Goal: Task Accomplishment & Management: Complete application form

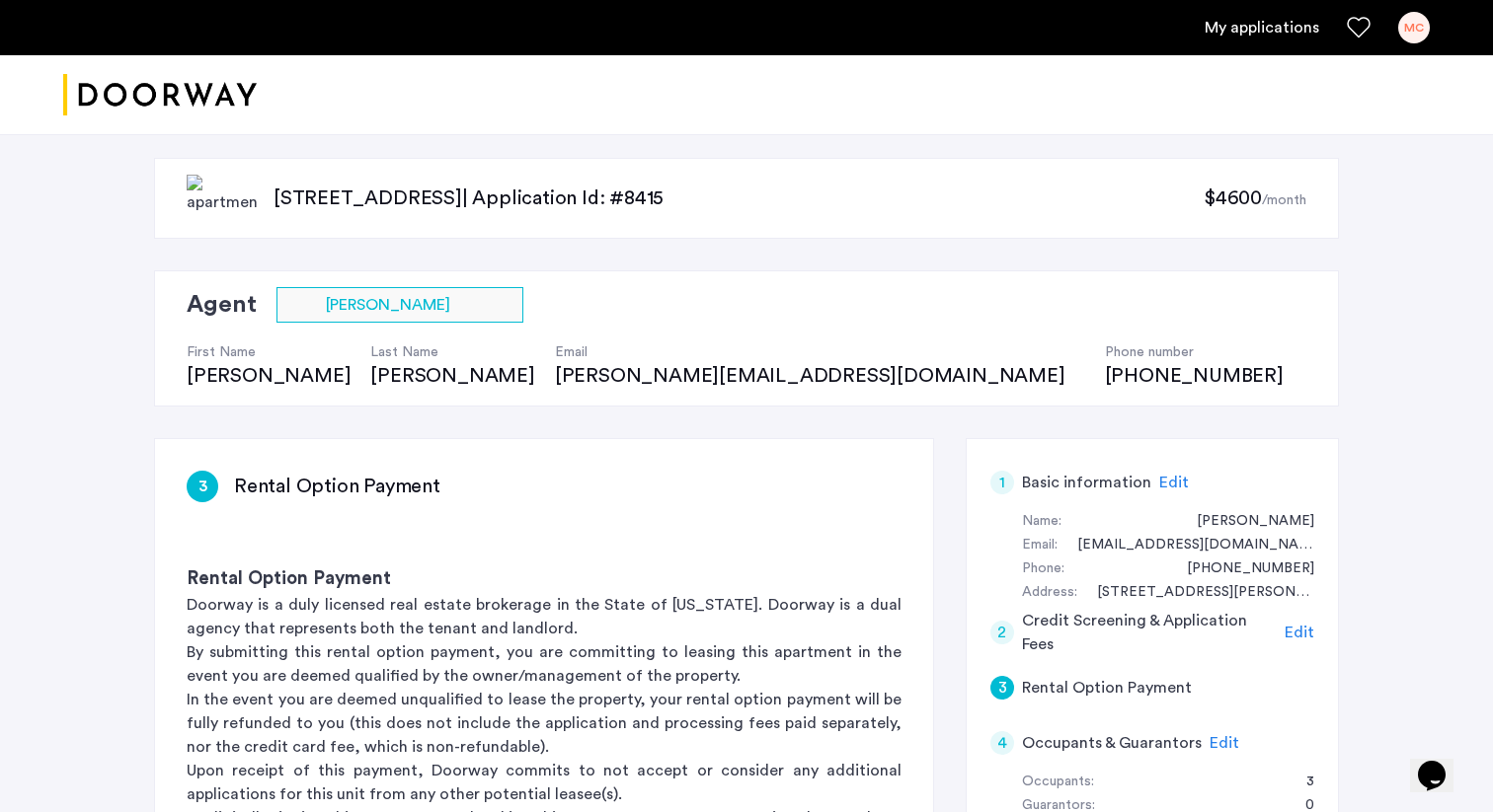
click at [1443, 393] on div "[STREET_ADDRESS] | Application Id: #8415 $4600 /month Agent Select agent × [PER…" at bounding box center [746, 813] width 1493 height 1374
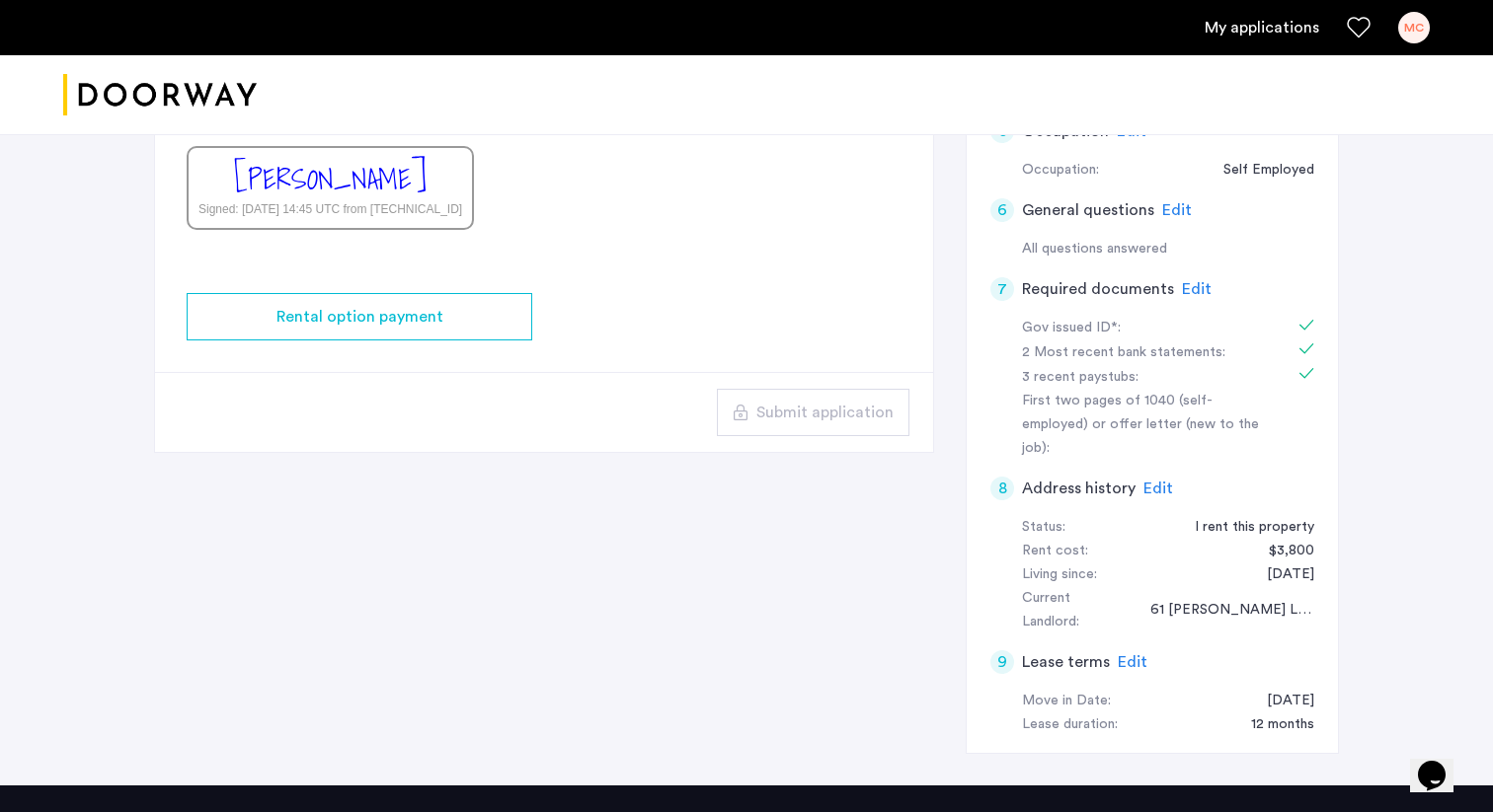
scroll to position [736, 0]
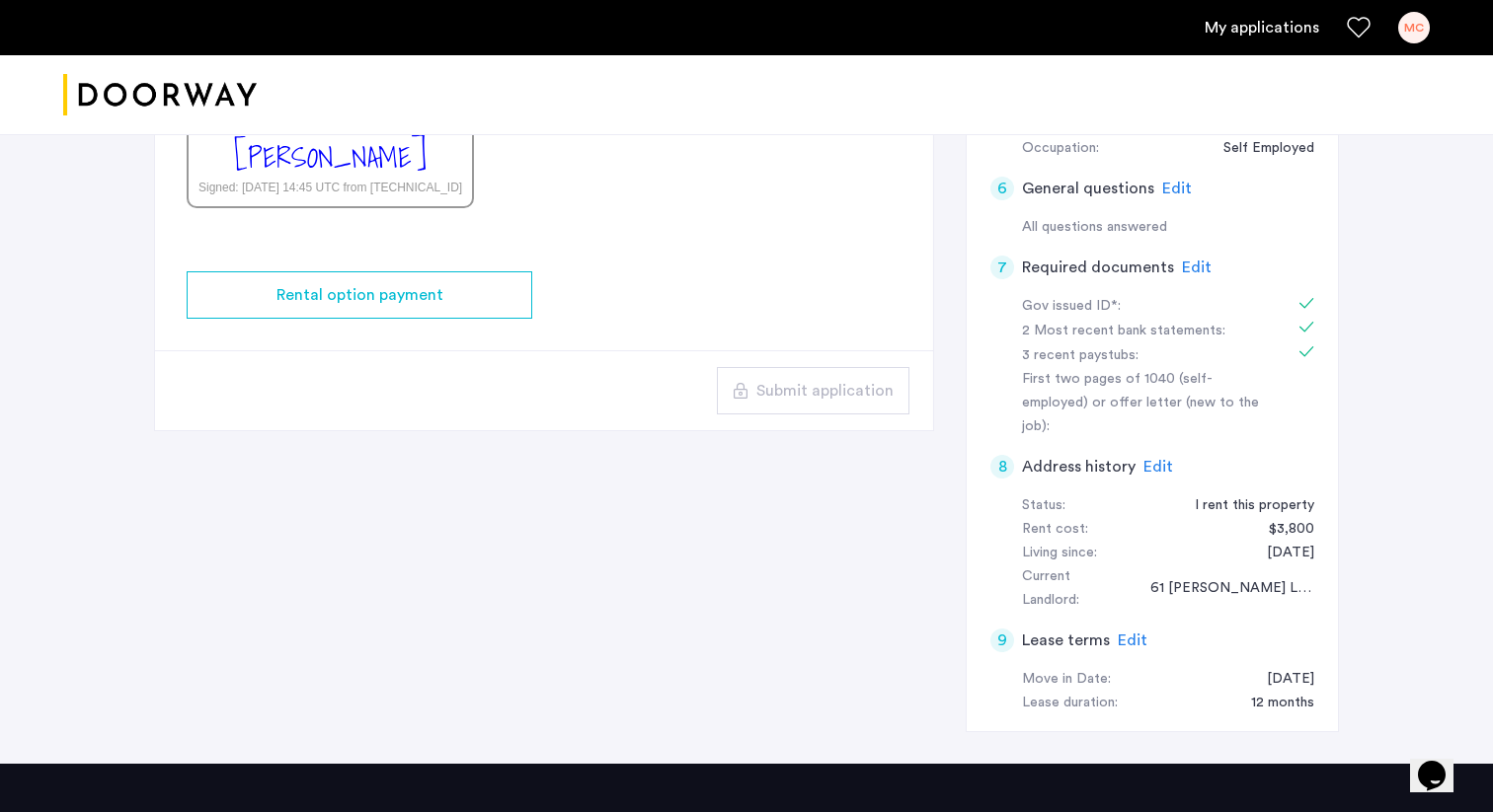
click at [936, 482] on div "3 Rental Option Payment Rental Option Payment Doorway is a duly licensed real e…" at bounding box center [746, 232] width 1185 height 1062
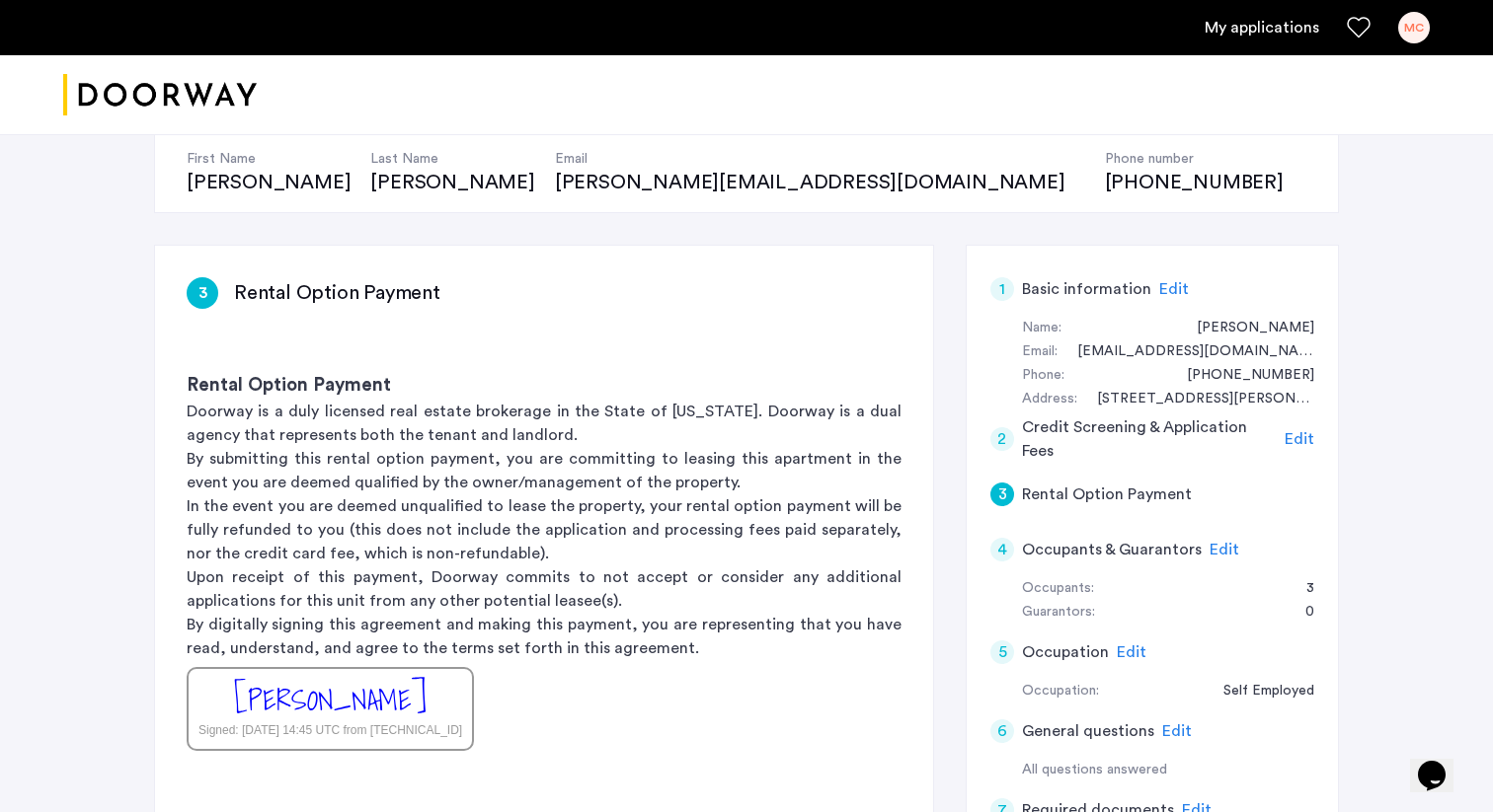
scroll to position [317, 0]
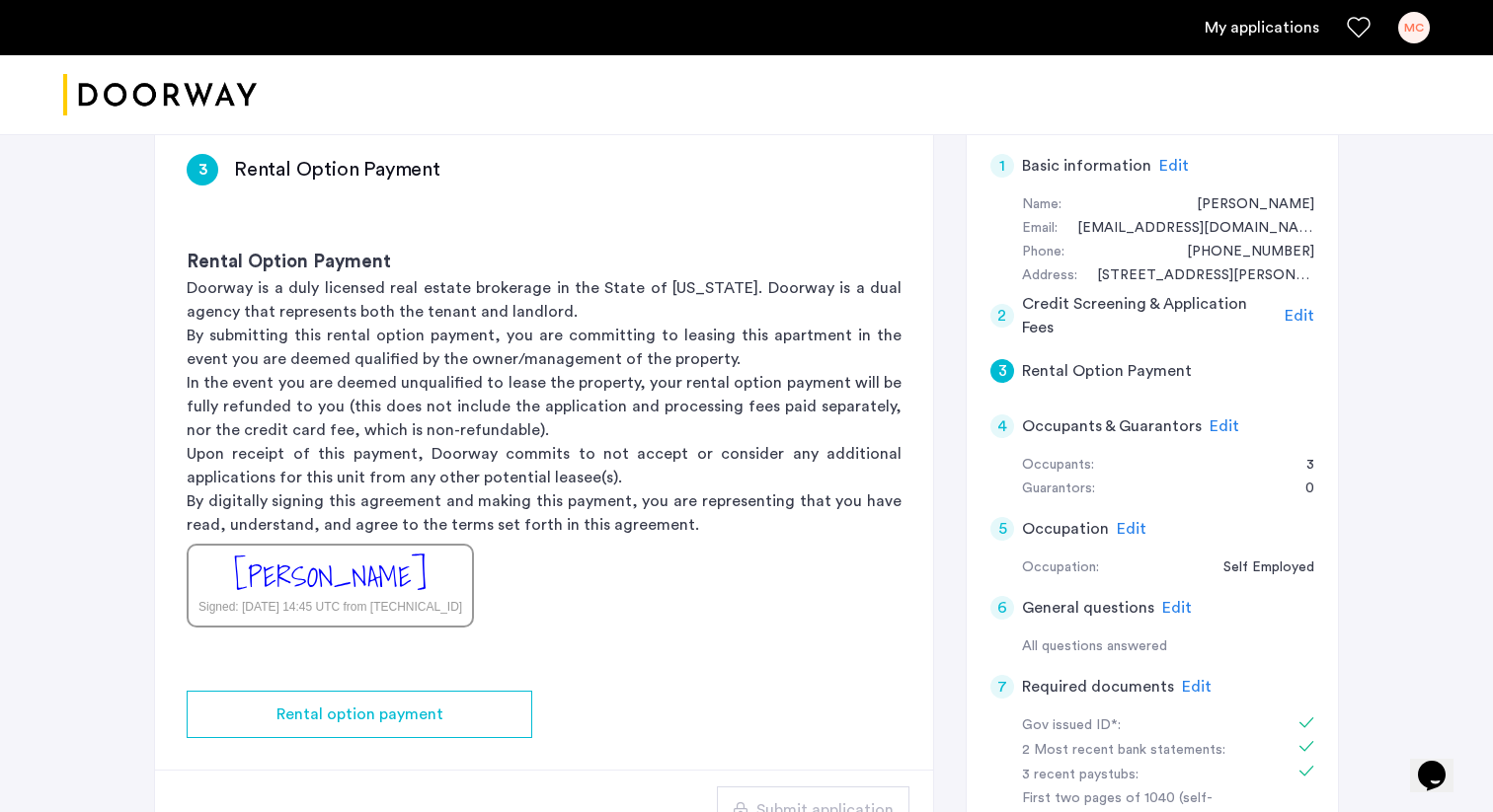
click at [1219, 430] on span "Edit" at bounding box center [1225, 427] width 30 height 16
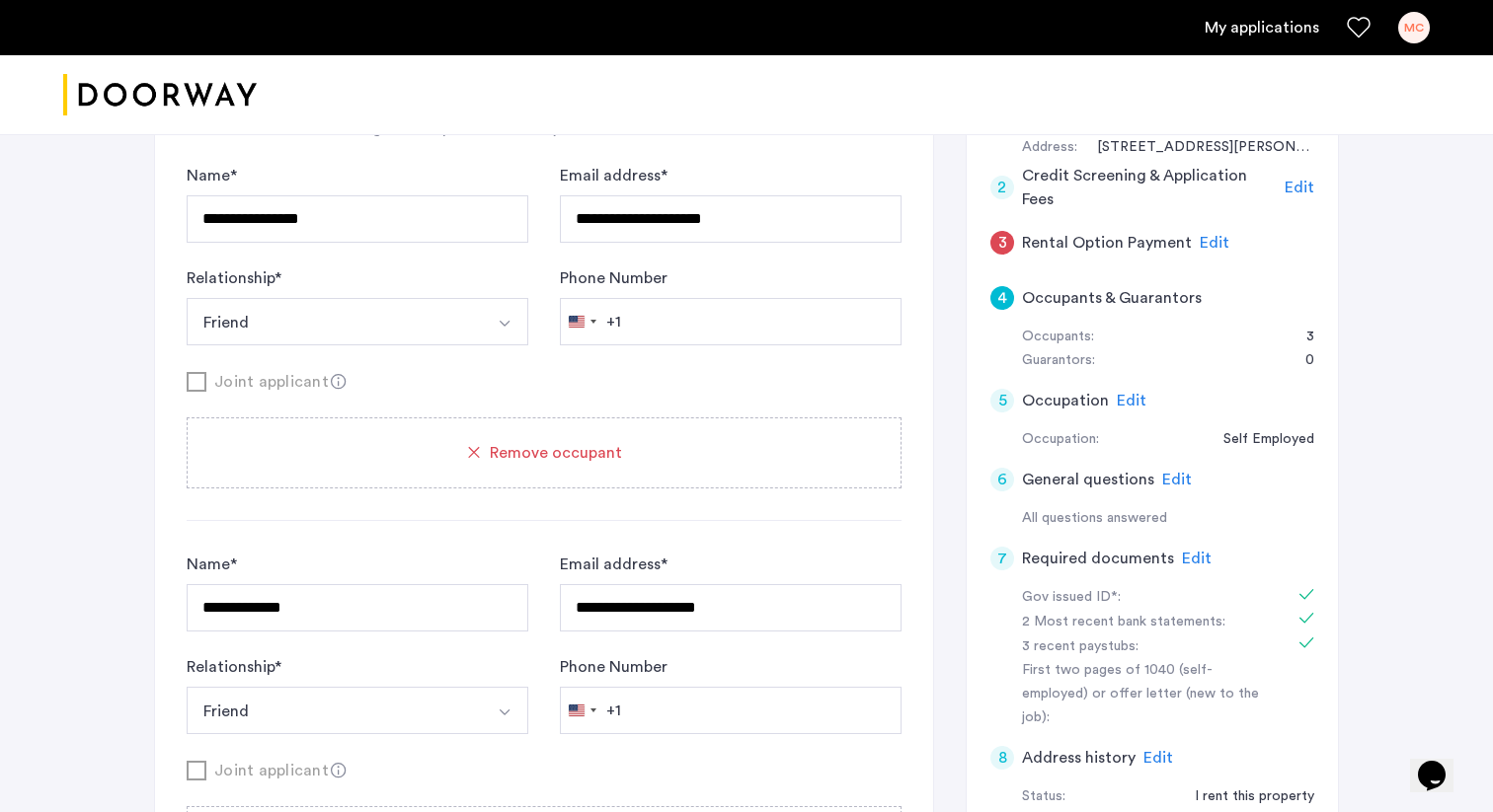
scroll to position [0, 0]
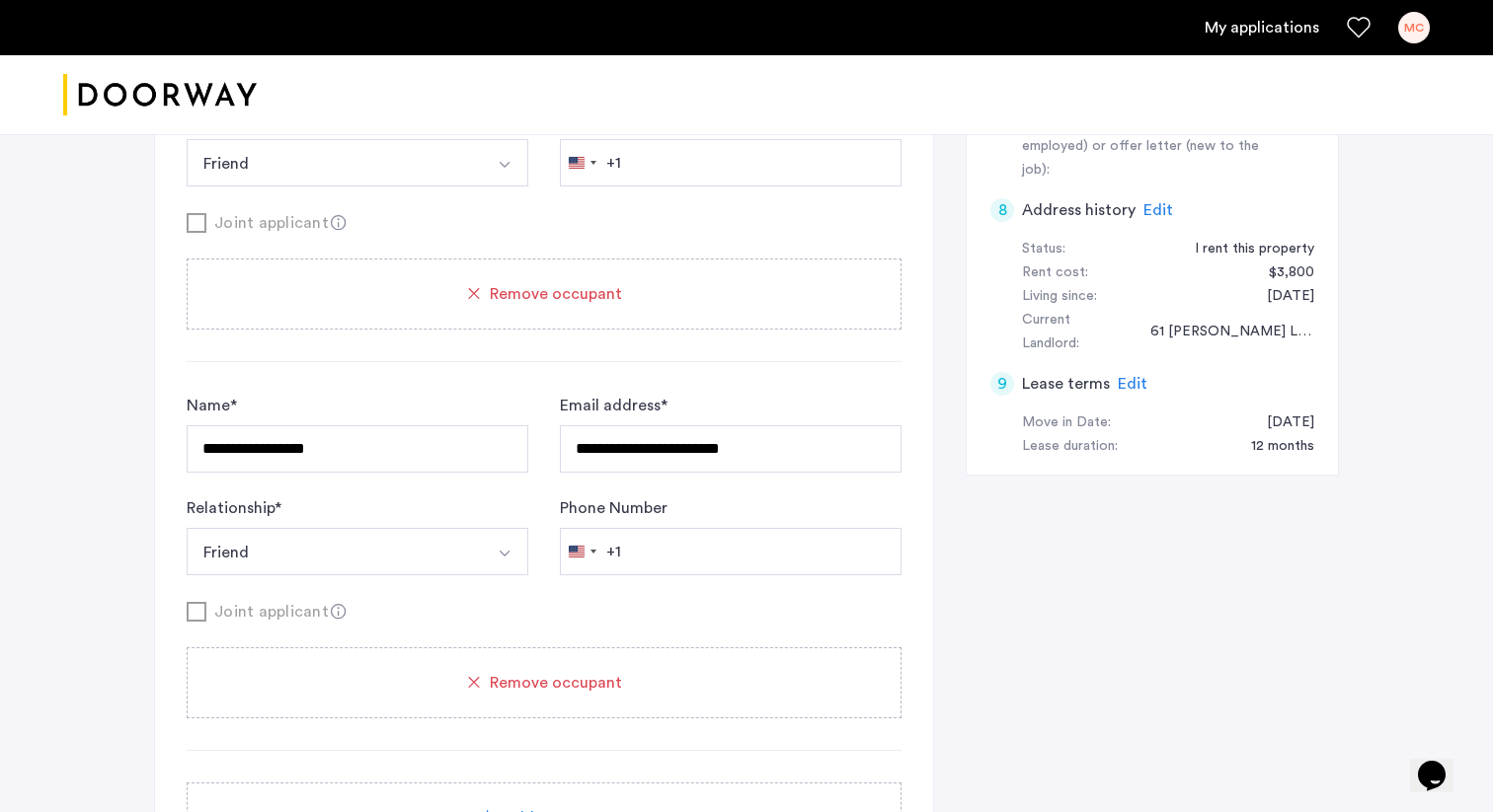
click at [1127, 376] on span "Edit" at bounding box center [1133, 384] width 30 height 16
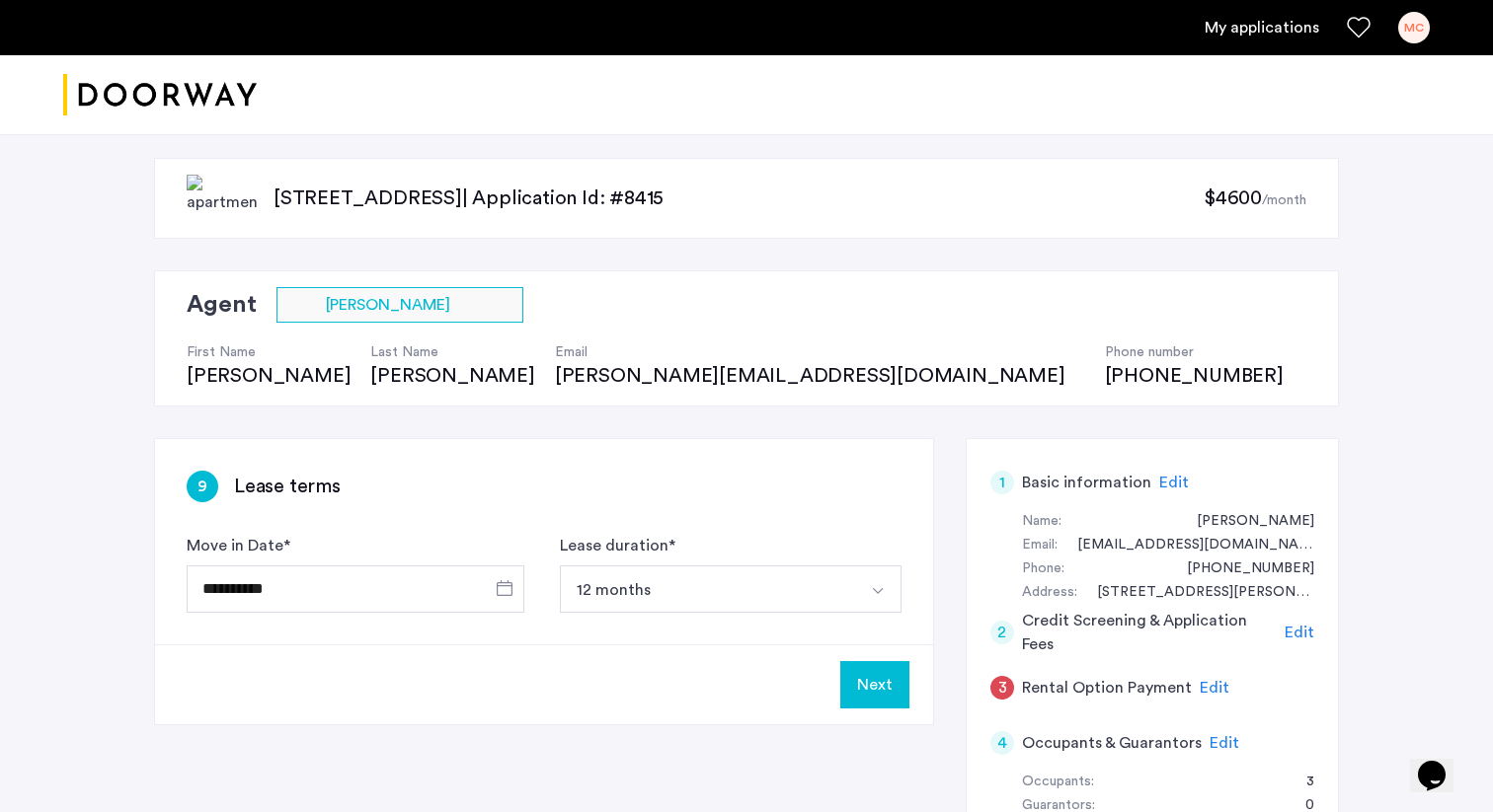
click at [1423, 31] on div "MC" at bounding box center [1414, 28] width 32 height 32
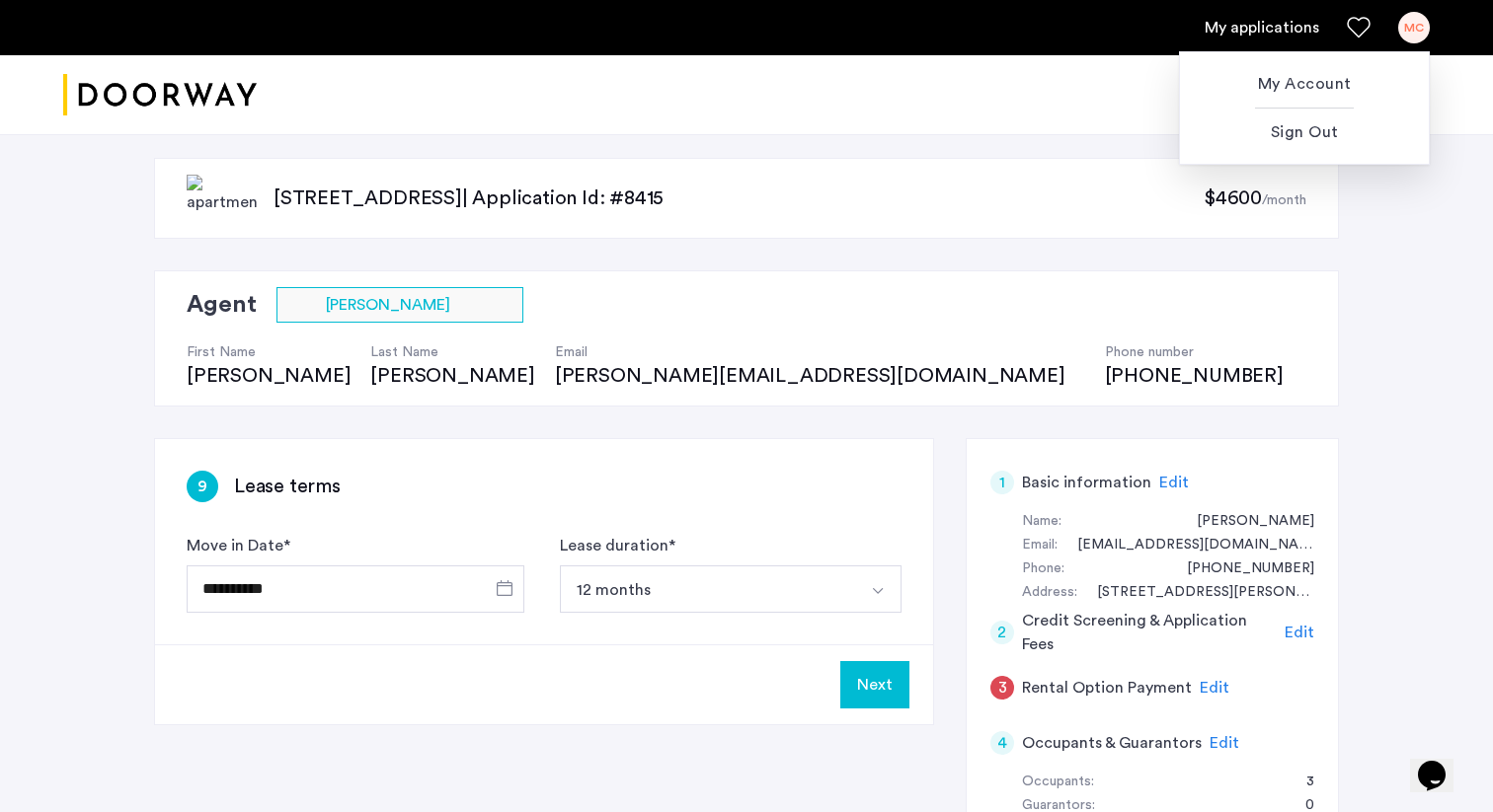
click at [1423, 31] on div at bounding box center [746, 406] width 1493 height 812
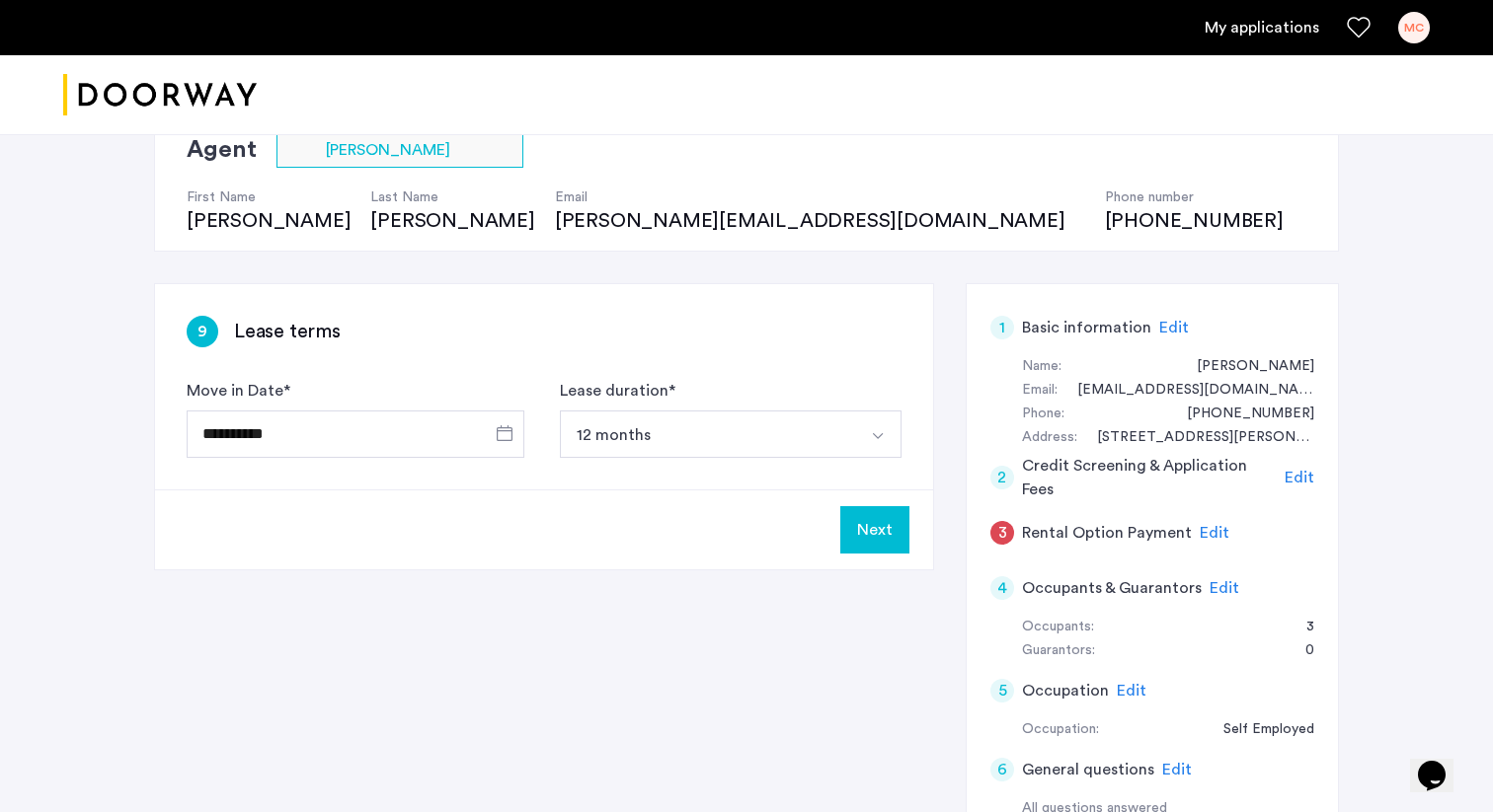
scroll to position [179, 0]
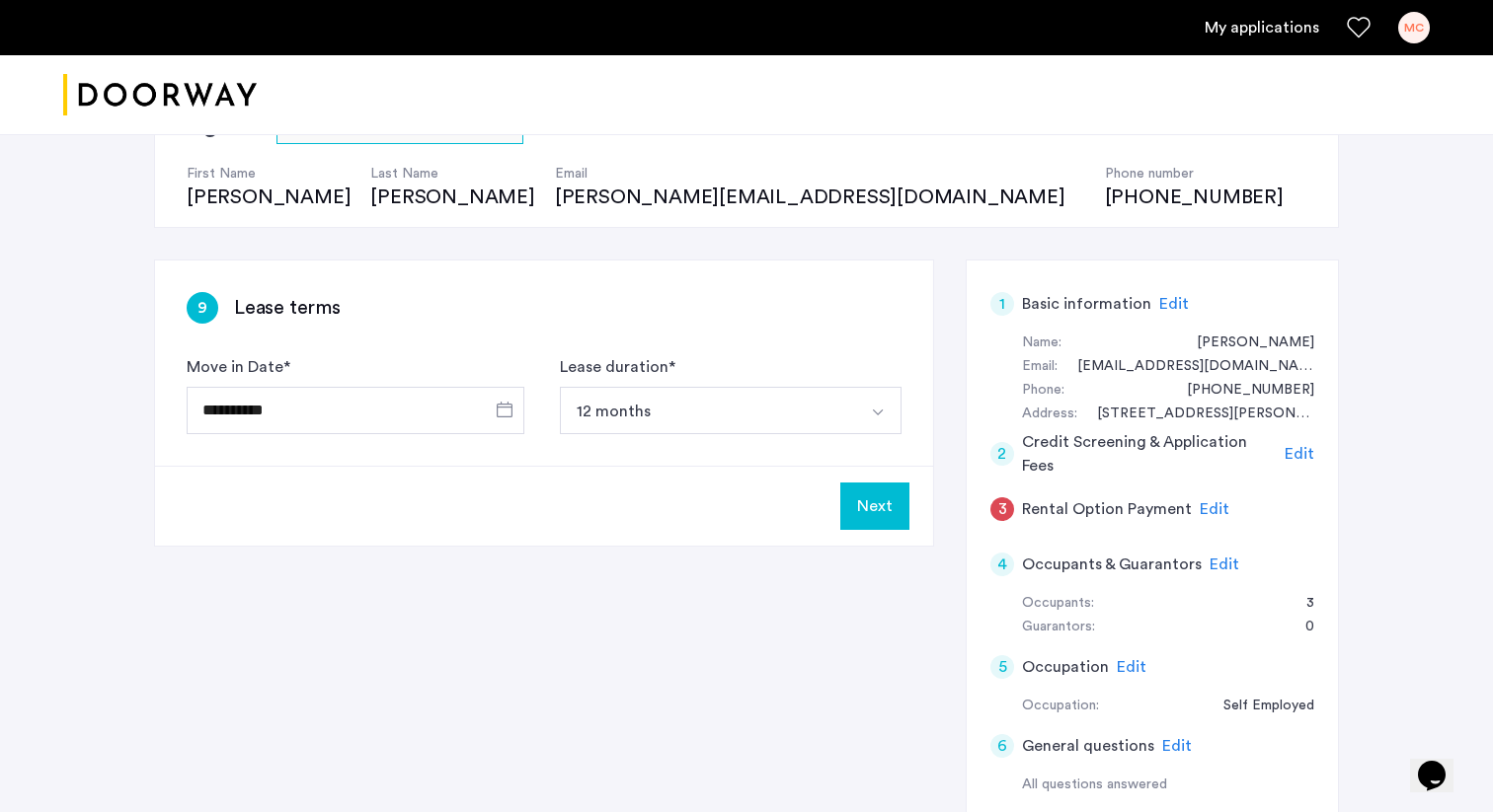
click at [1155, 510] on h5 "Rental Option Payment" at bounding box center [1107, 510] width 170 height 24
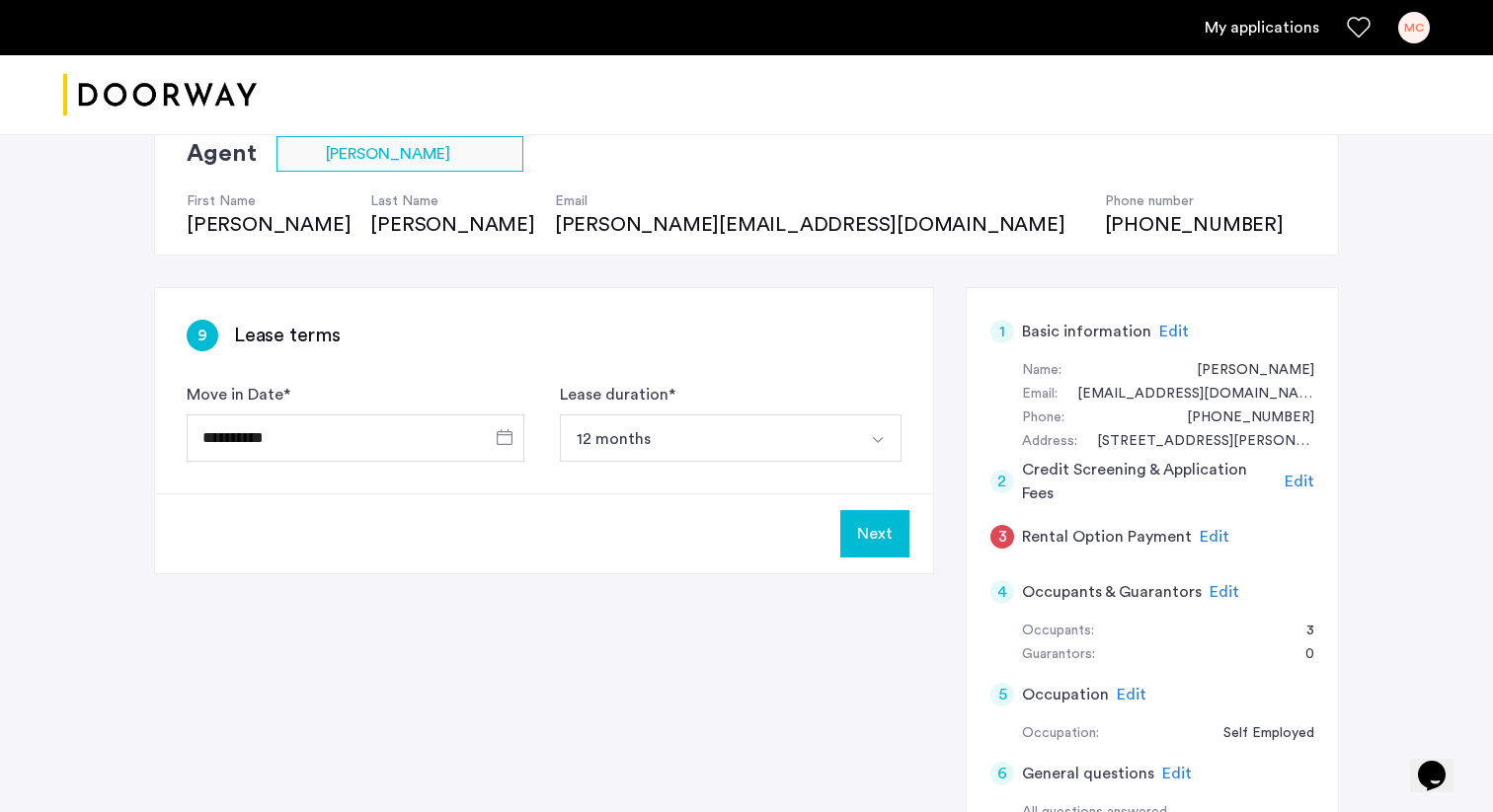
scroll to position [203, 0]
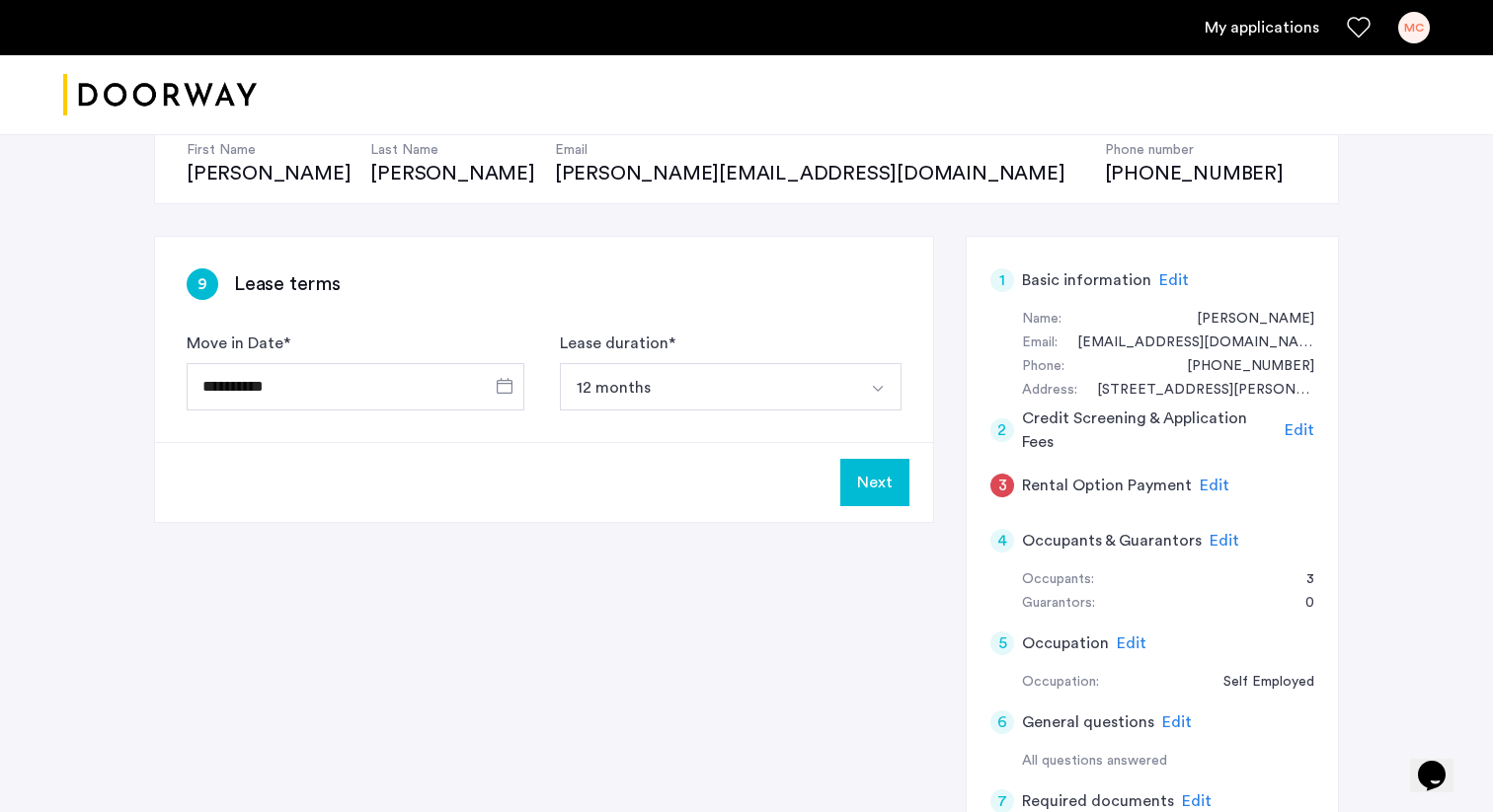
click at [1203, 487] on span "Edit" at bounding box center [1215, 486] width 30 height 16
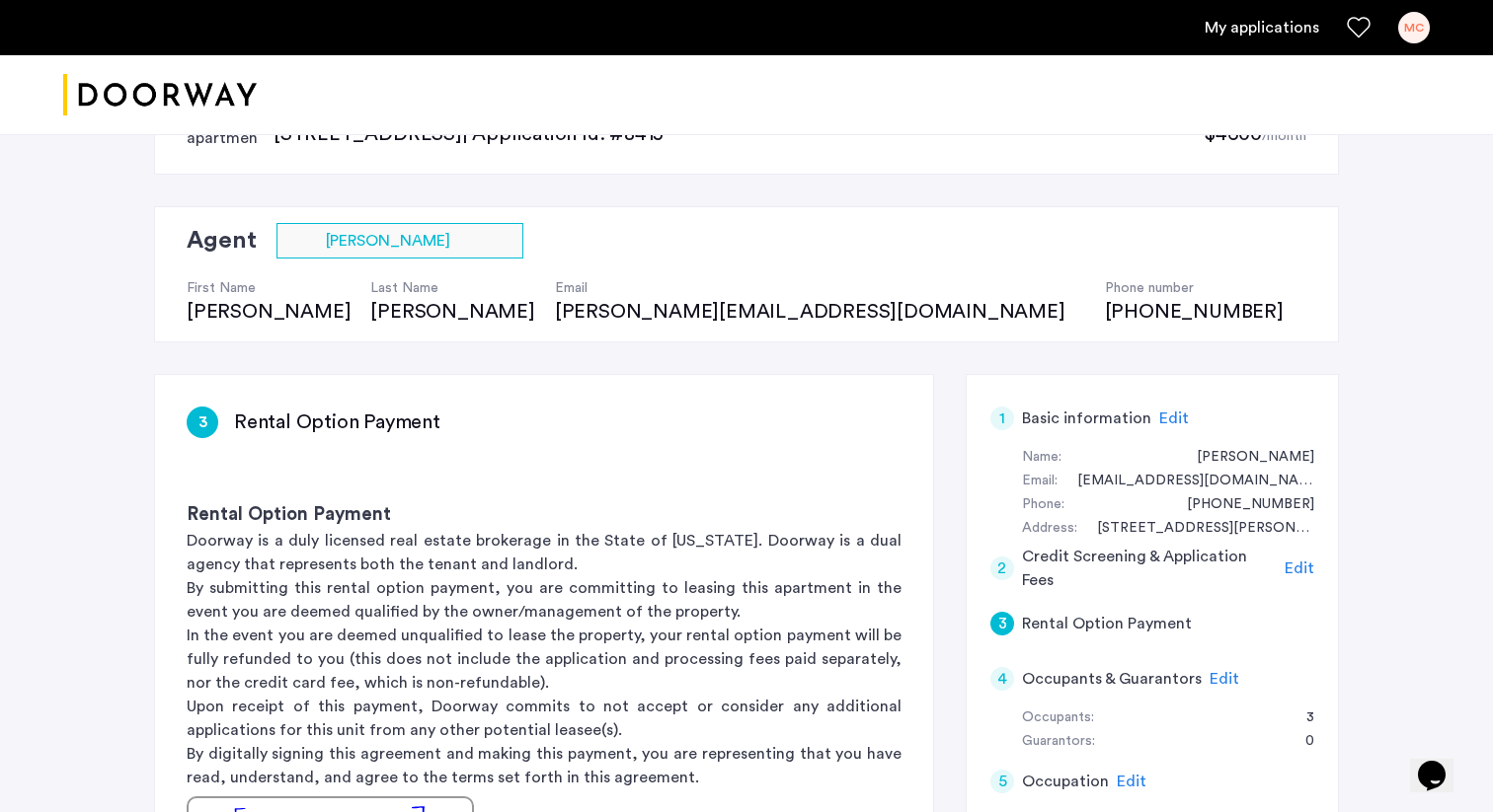
scroll to position [0, 0]
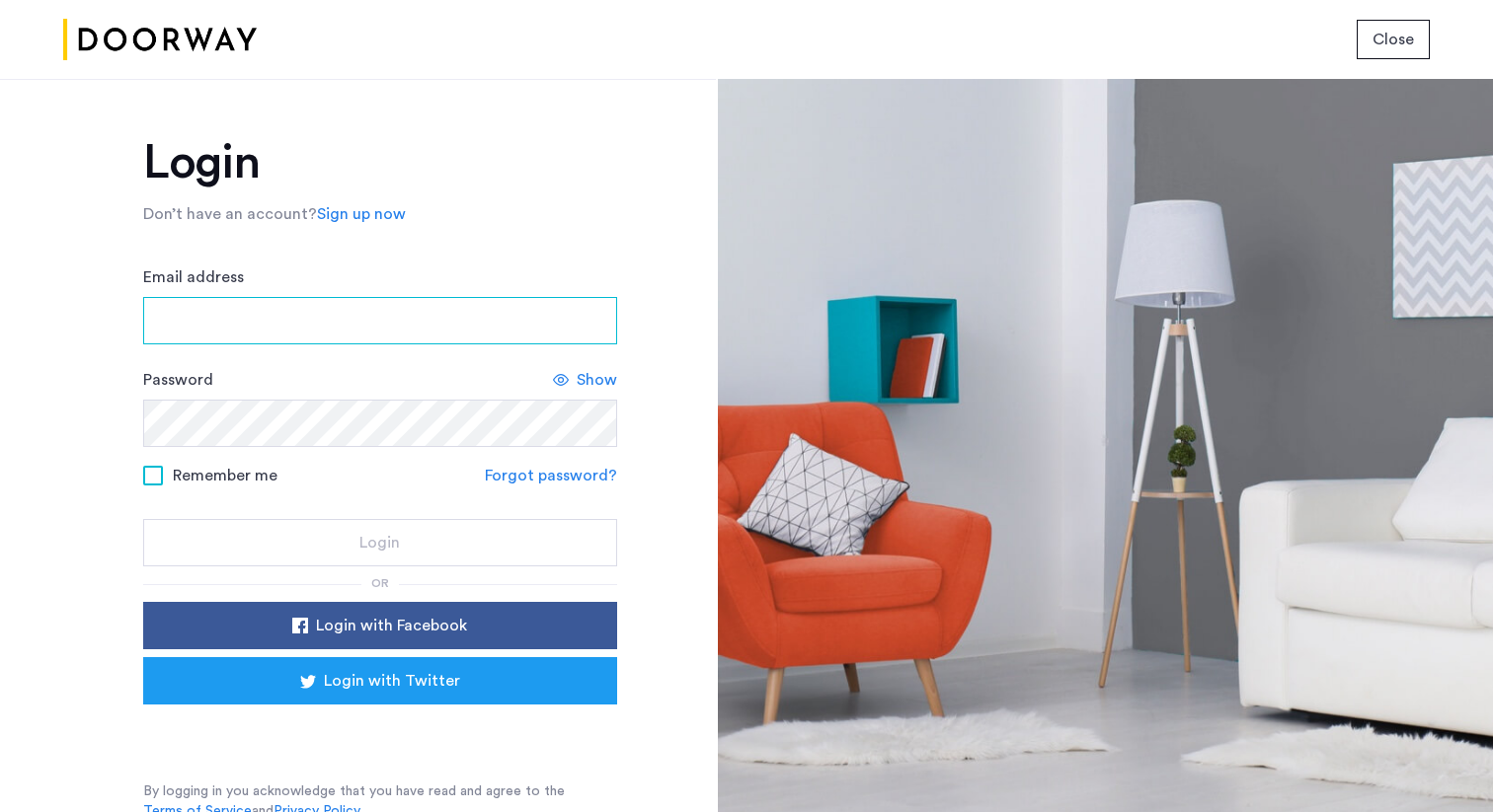
click at [450, 312] on input "Email address" at bounding box center [379, 320] width 474 height 47
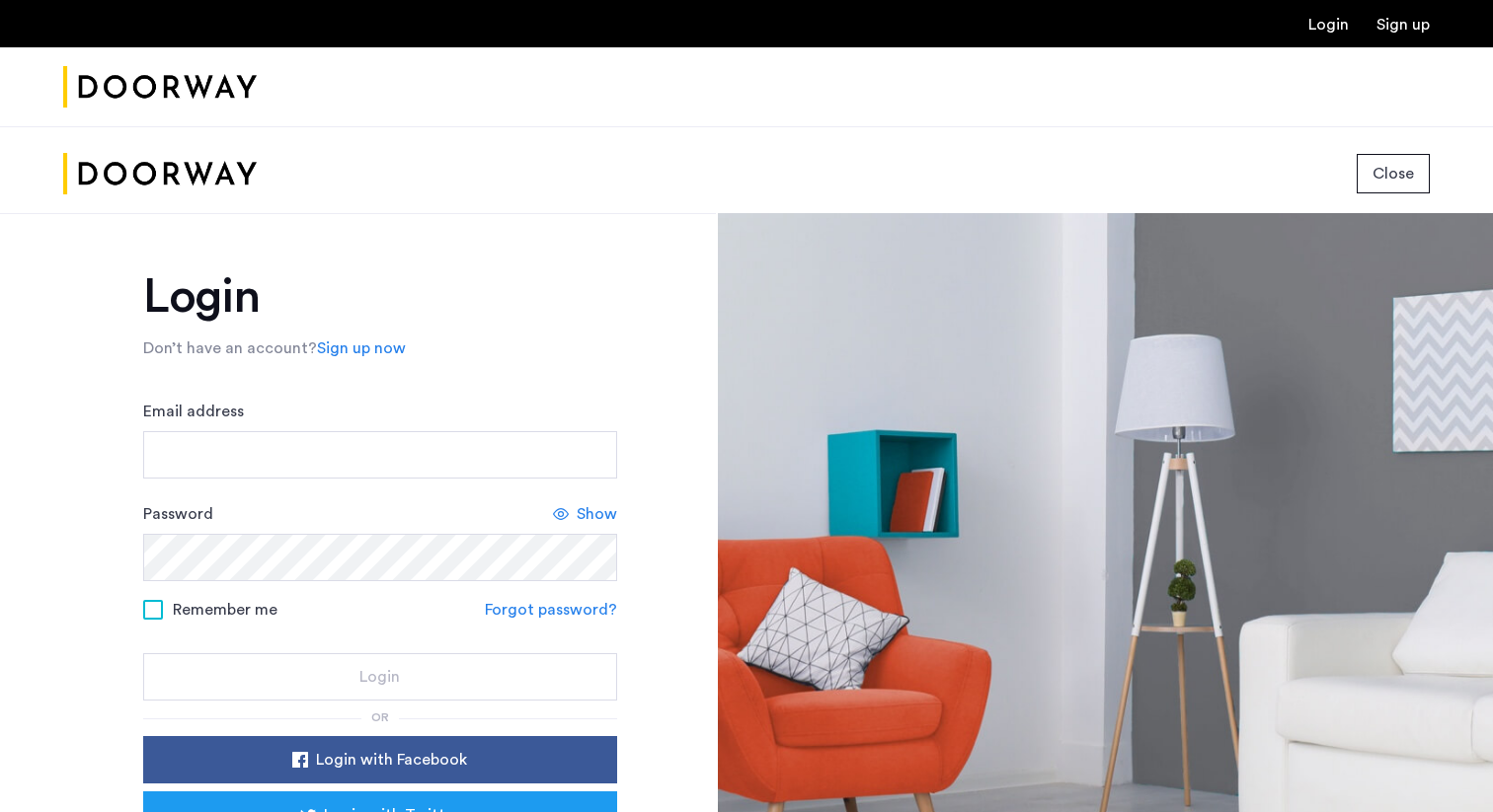
click at [689, 345] on div "Login Don’t have an account? Sign up now Email address Password Show Remember m…" at bounding box center [357, 580] width 716 height 733
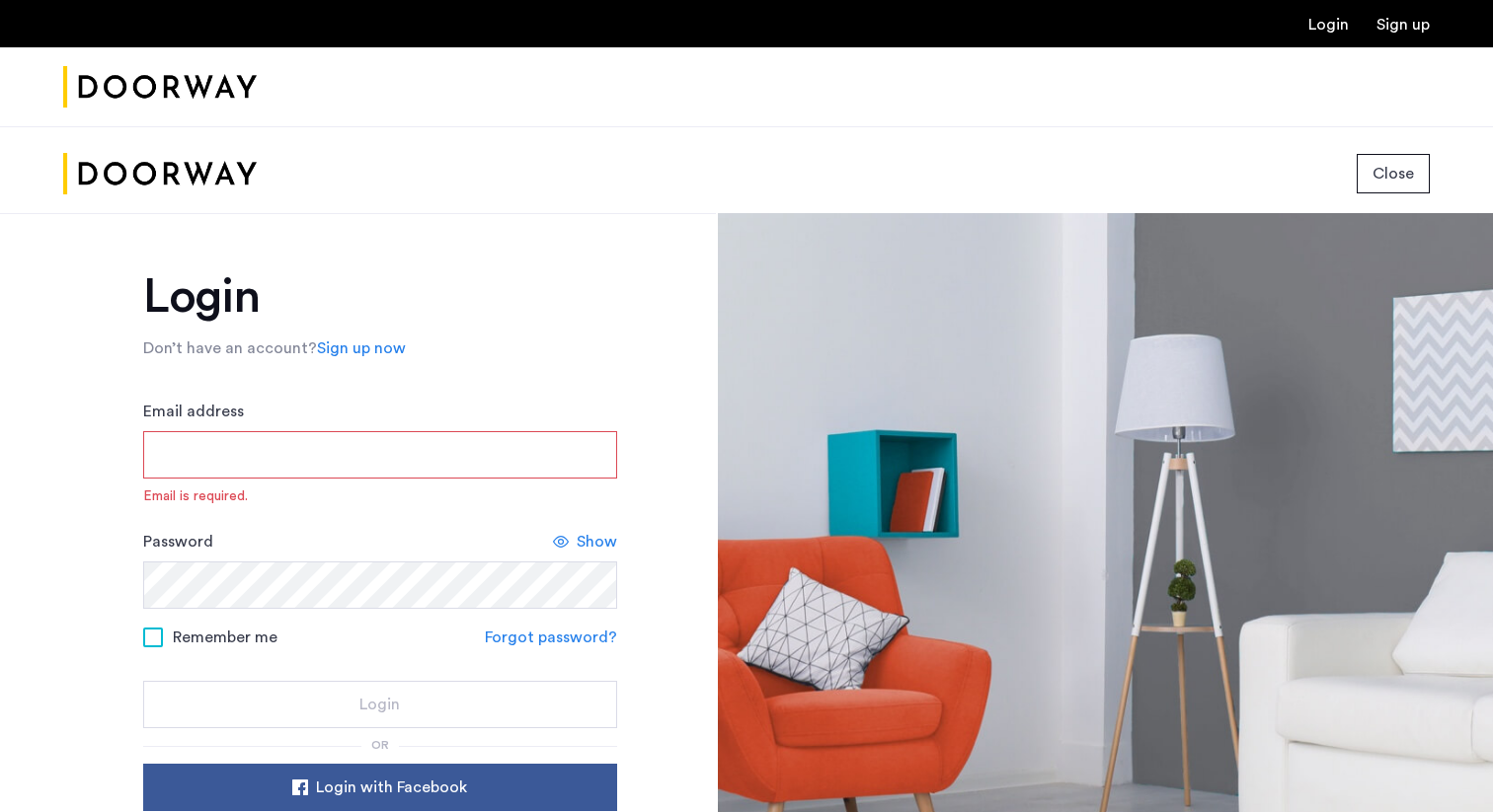
click at [286, 466] on input "Email address" at bounding box center [379, 454] width 474 height 47
type input "**********"
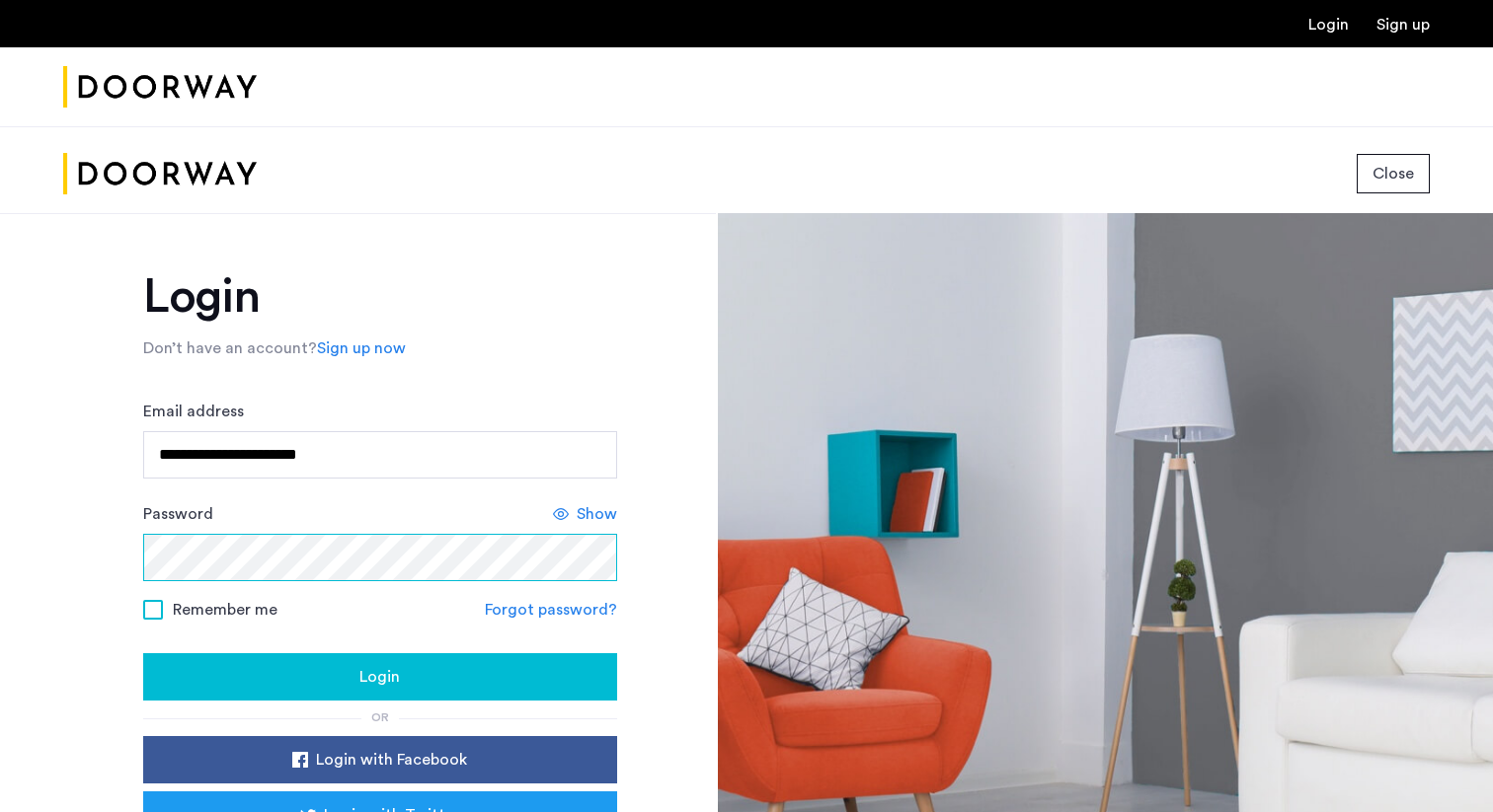
click at [143, 653] on button "Login" at bounding box center [379, 676] width 474 height 47
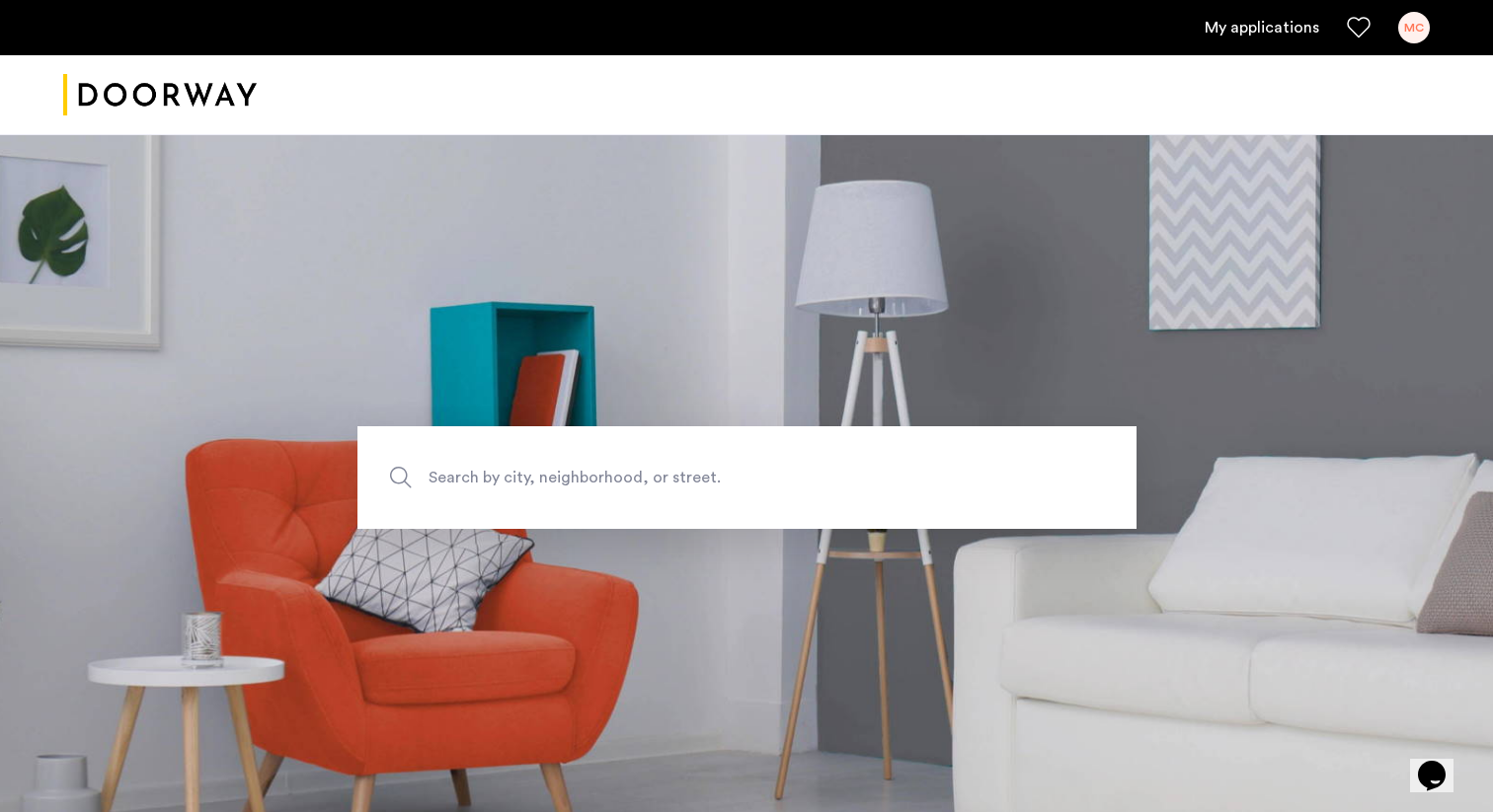
click at [1228, 31] on link "My applications" at bounding box center [1261, 28] width 115 height 24
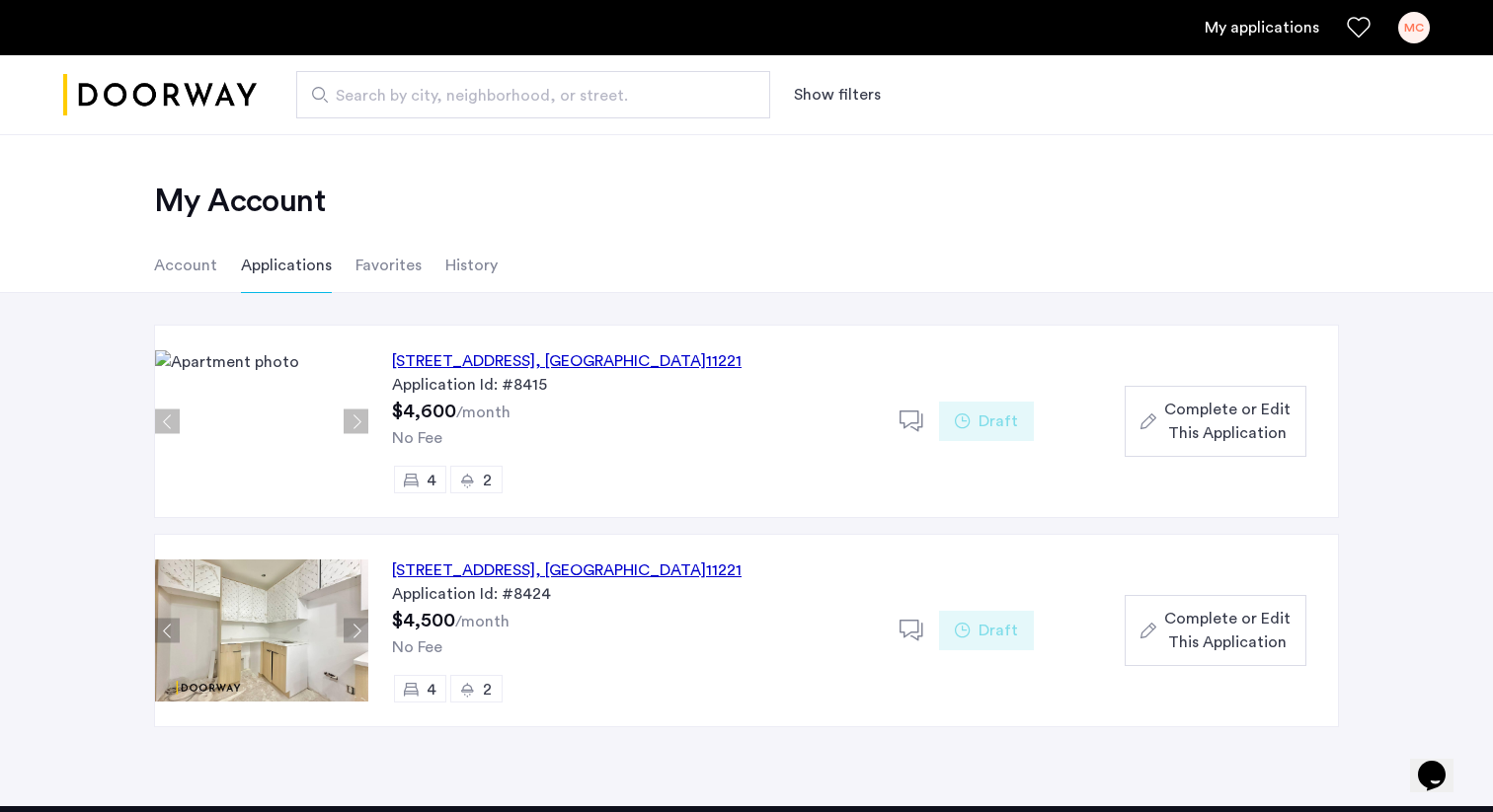
click at [612, 358] on div "[STREET_ADDRESS]" at bounding box center [567, 361] width 349 height 24
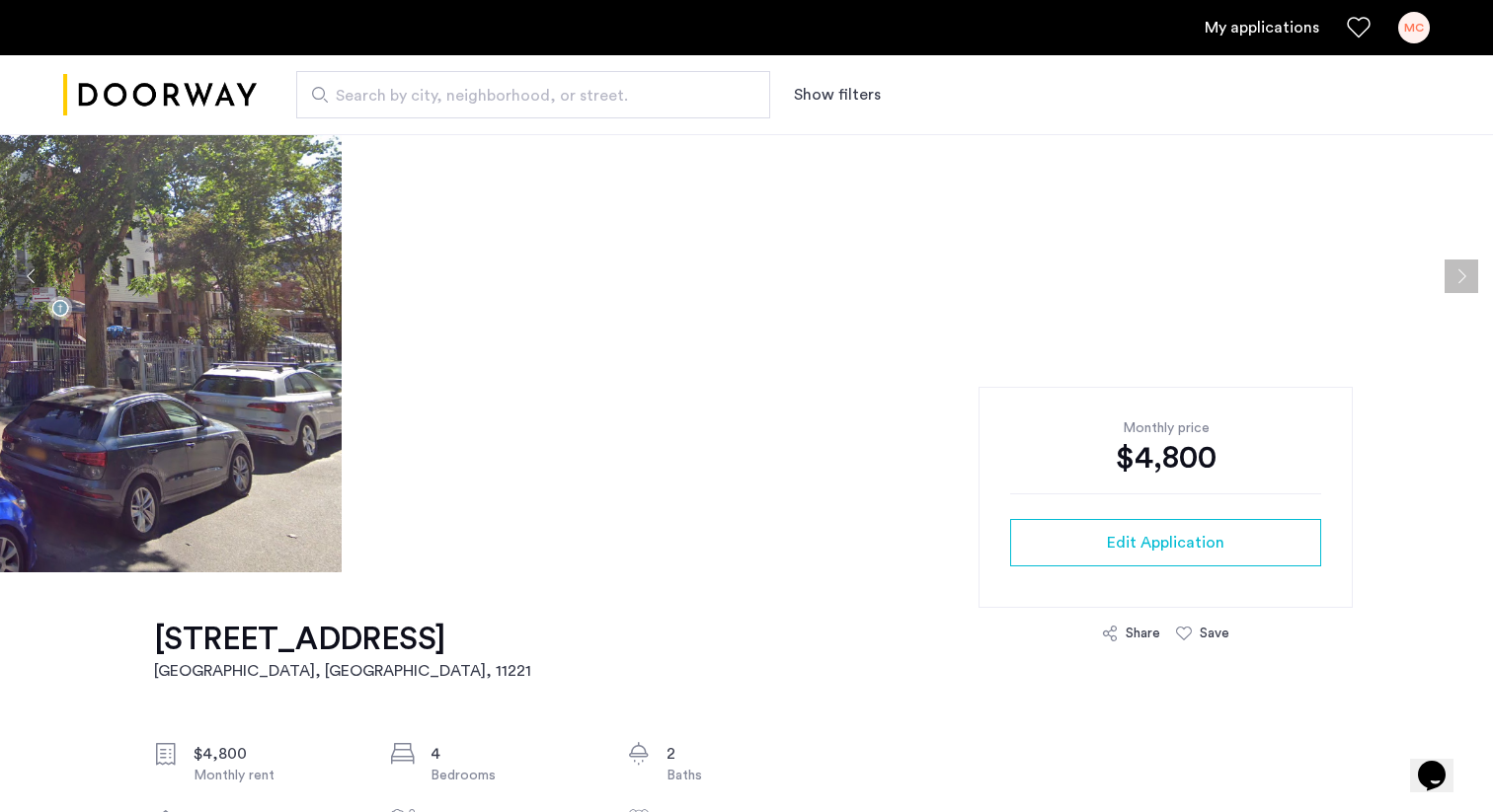
scroll to position [238, 0]
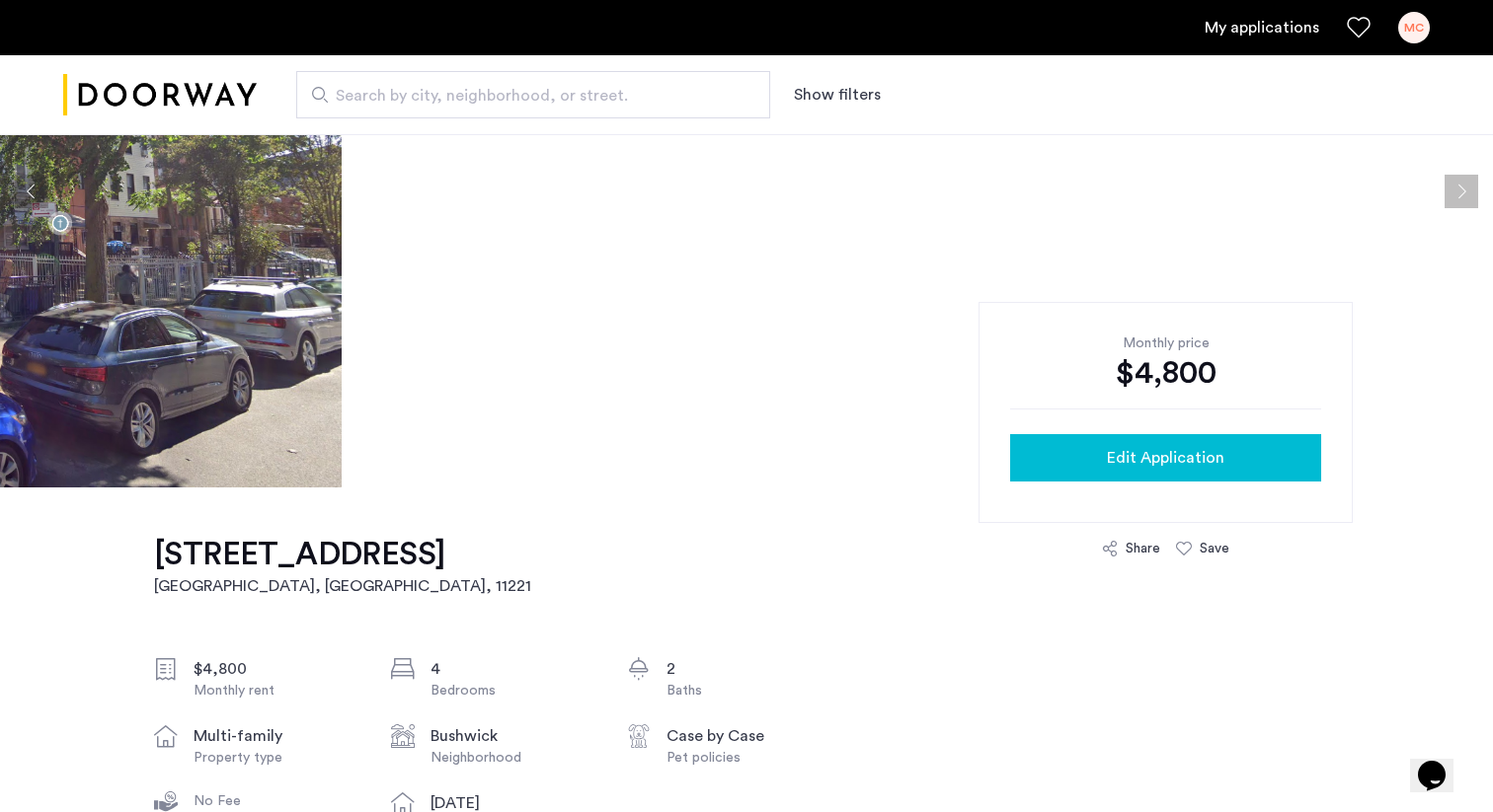
click at [1077, 466] on div "Edit Application" at bounding box center [1166, 458] width 279 height 24
